Goal: Find specific page/section: Find specific page/section

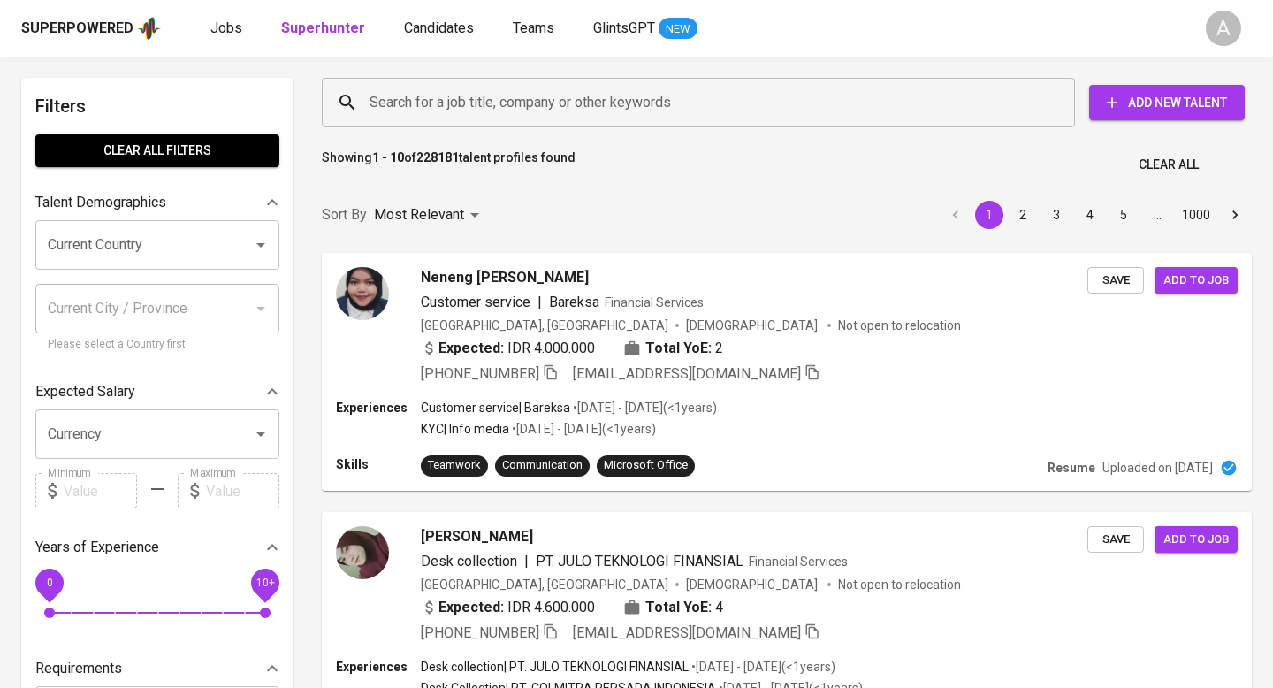
click at [577, 96] on input "Search for a job title, company or other keywords" at bounding box center [703, 103] width 676 height 34
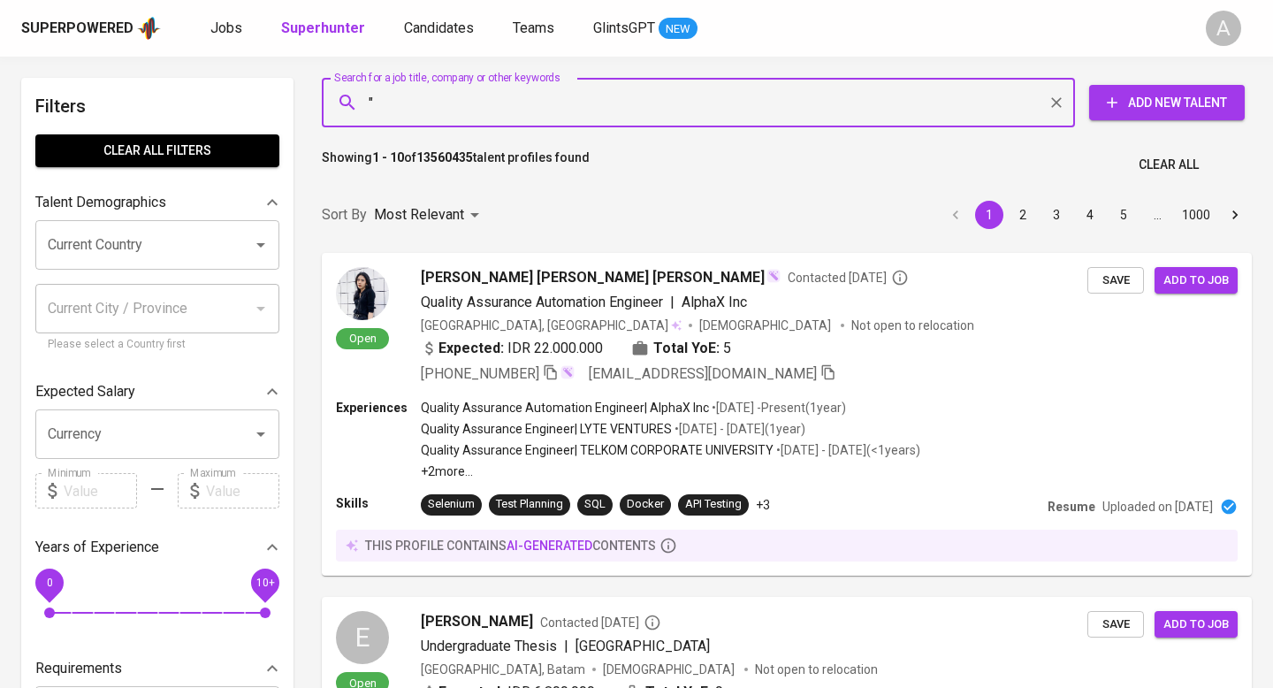
paste input "[PERSON_NAME] [PERSON_NAME]"
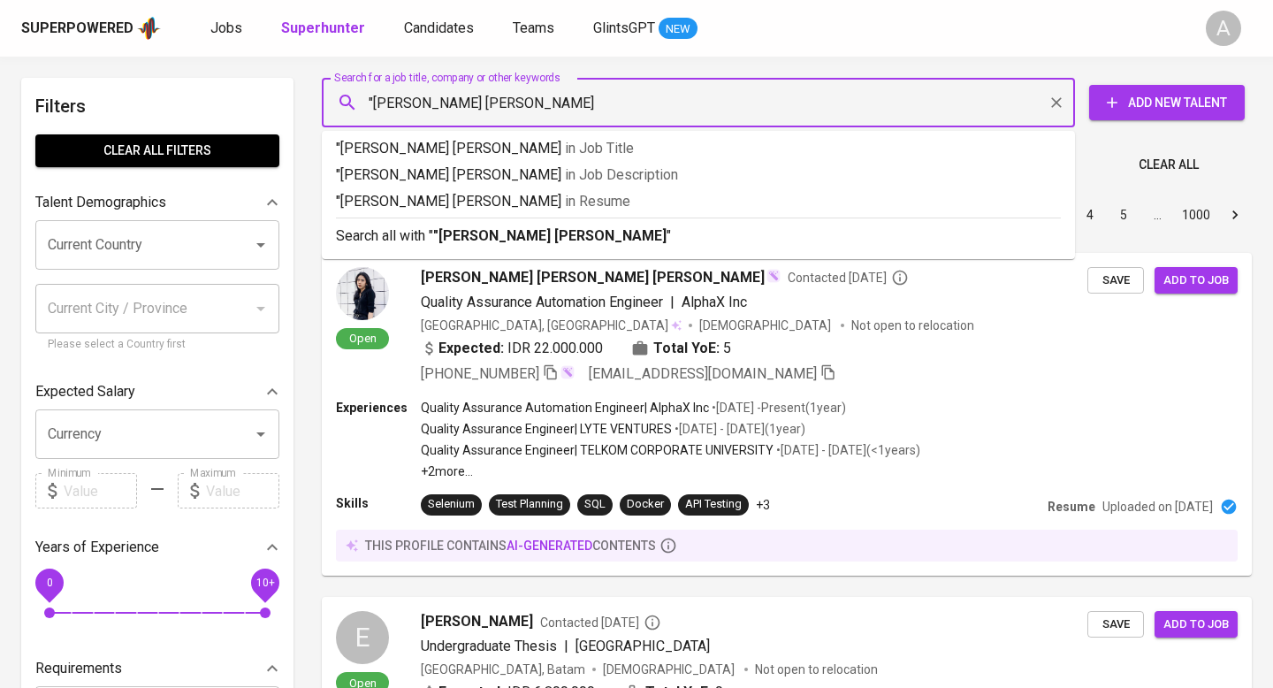
type input ""[PERSON_NAME] [PERSON_NAME]""
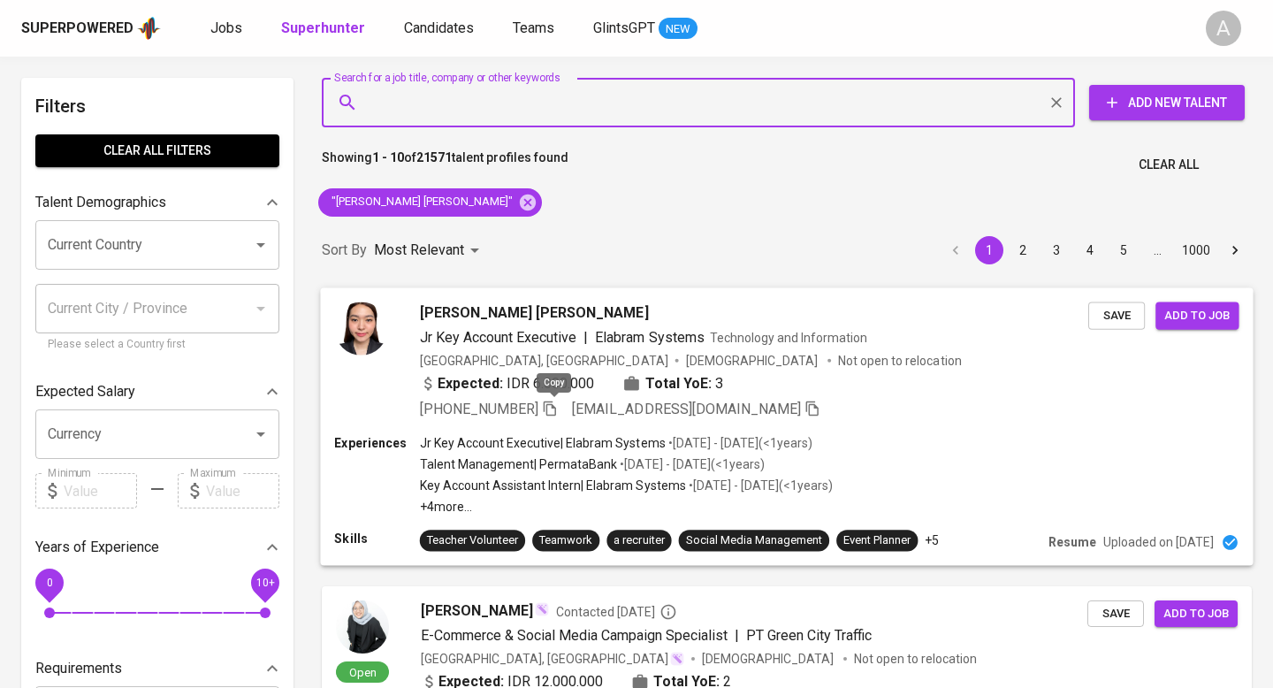
click at [554, 412] on icon "button" at bounding box center [550, 408] width 16 height 16
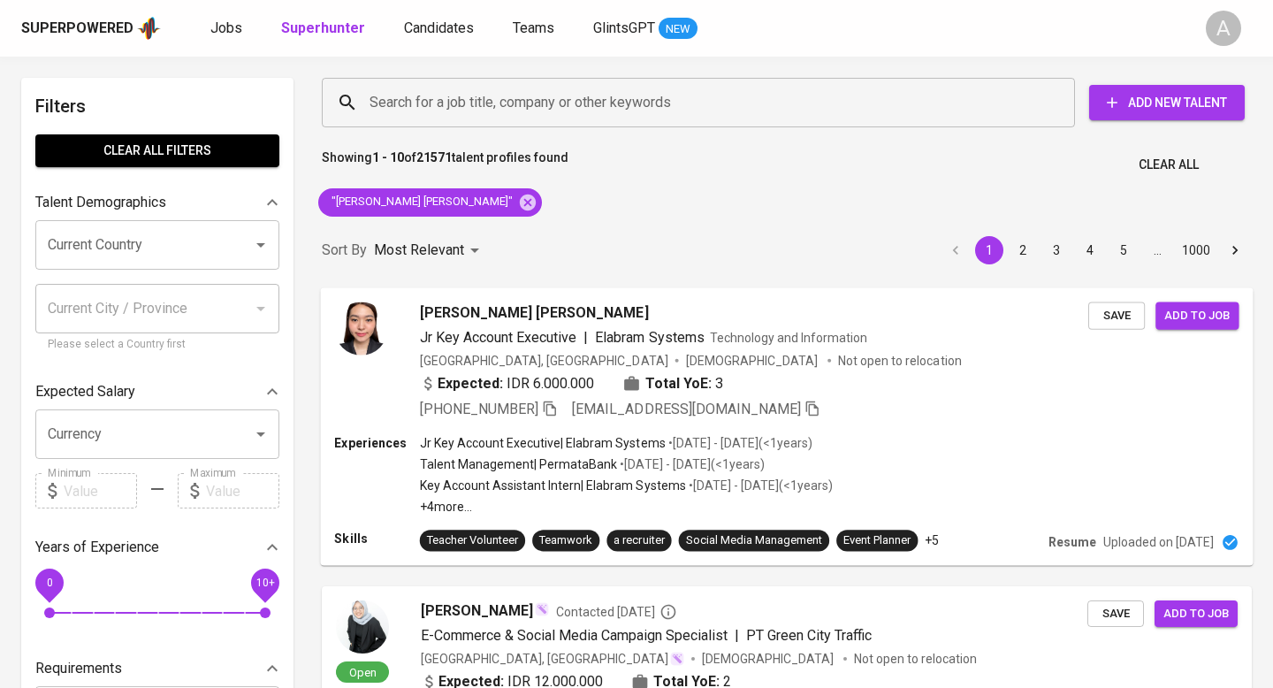
click at [1199, 172] on button "Clear All" at bounding box center [1169, 165] width 74 height 33
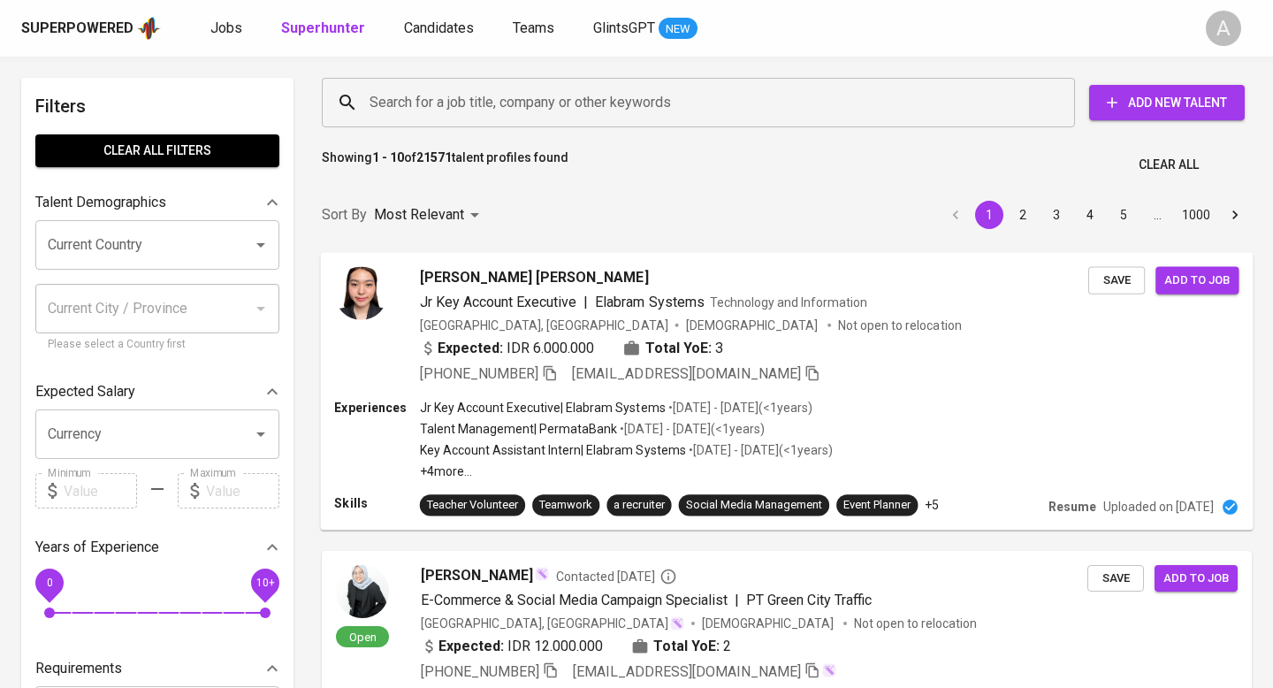
click at [498, 105] on input "Search for a job title, company or other keywords" at bounding box center [703, 103] width 676 height 34
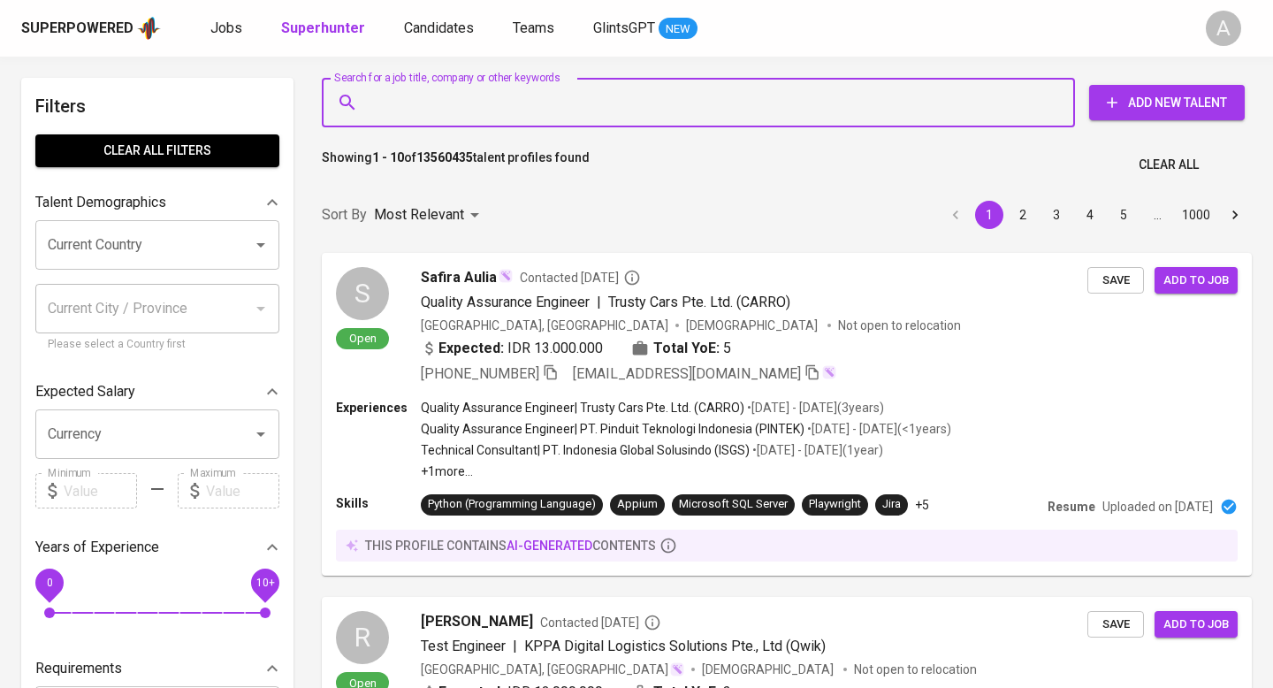
paste input "[EMAIL_ADDRESS][DOMAIN_NAME]"
type input "[EMAIL_ADDRESS][DOMAIN_NAME]"
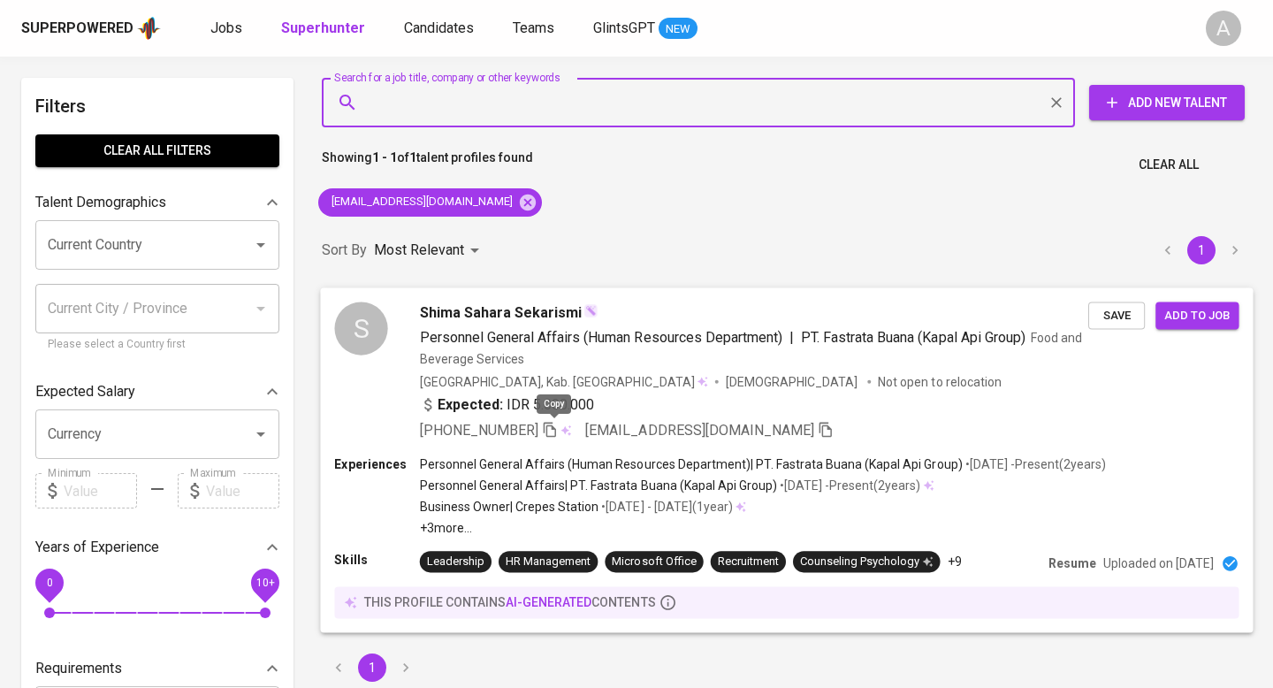
click at [552, 427] on icon "button" at bounding box center [550, 429] width 16 height 16
